Goal: Check status

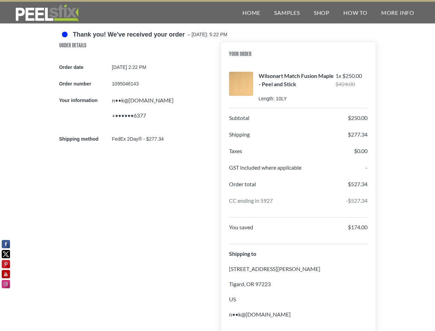
click at [217, 165] on div "Order Details Order date [DATE] 2:22 PM Order number 1095046143 Your informatio…" at bounding box center [217, 194] width 317 height 306
click at [217, 12] on div "Home Samples Shop How To More Info" at bounding box center [276, 13] width 290 height 22
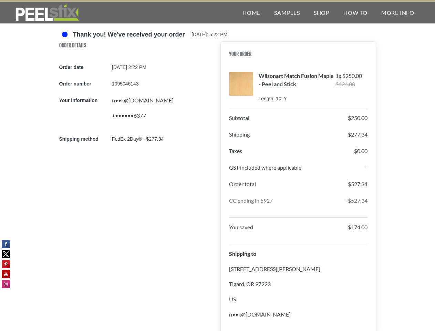
click at [47, 13] on img at bounding box center [47, 12] width 66 height 17
click at [355, 12] on link "How To" at bounding box center [356, 13] width 38 height 22
click at [217, 165] on div "Order Details Order date [DATE] 2:22 PM Order number 1095046143 Your informatio…" at bounding box center [217, 194] width 317 height 306
